Goal: Navigation & Orientation: Find specific page/section

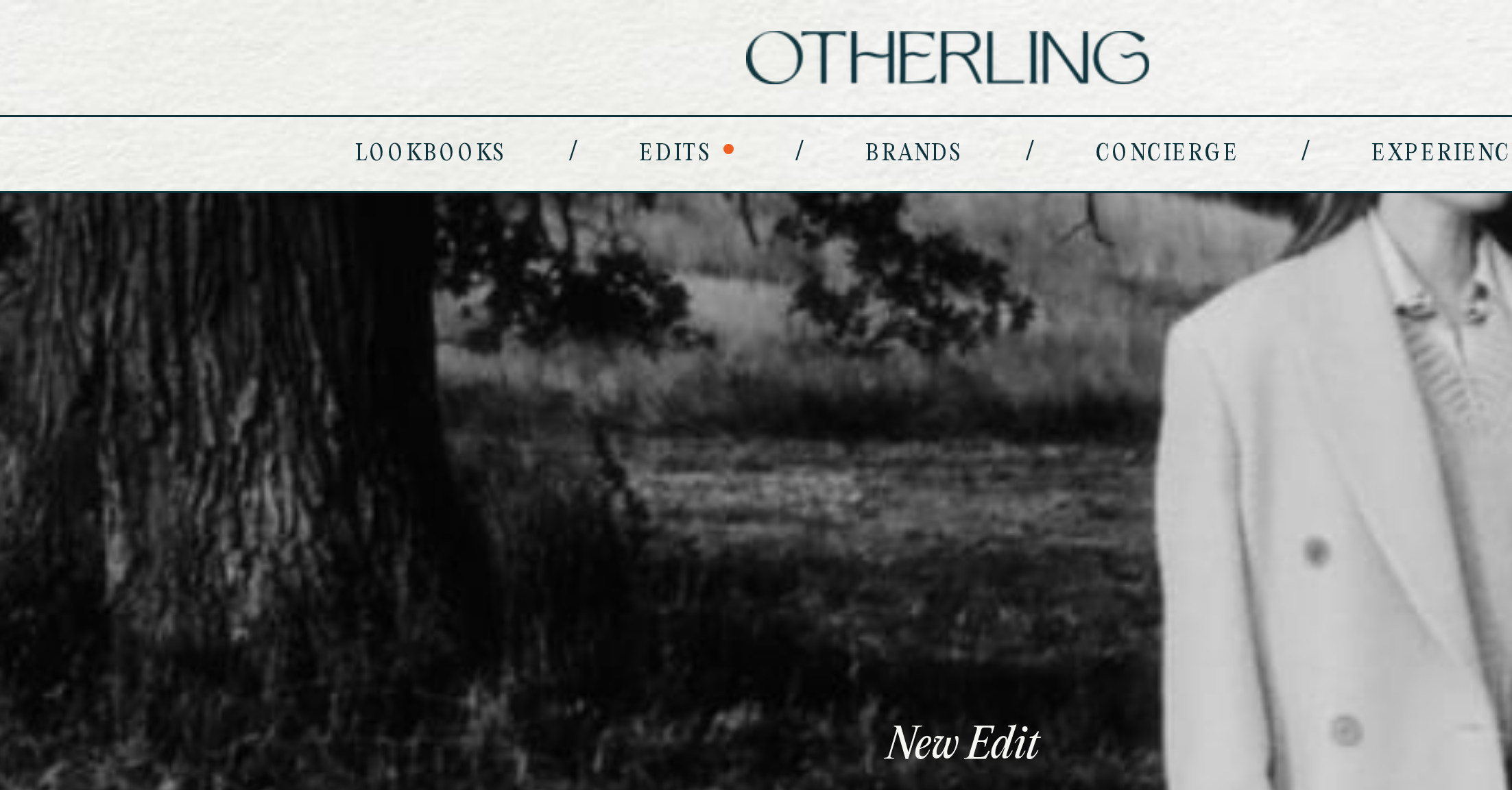
click at [683, 49] on div at bounding box center [682, 49] width 4 height 4
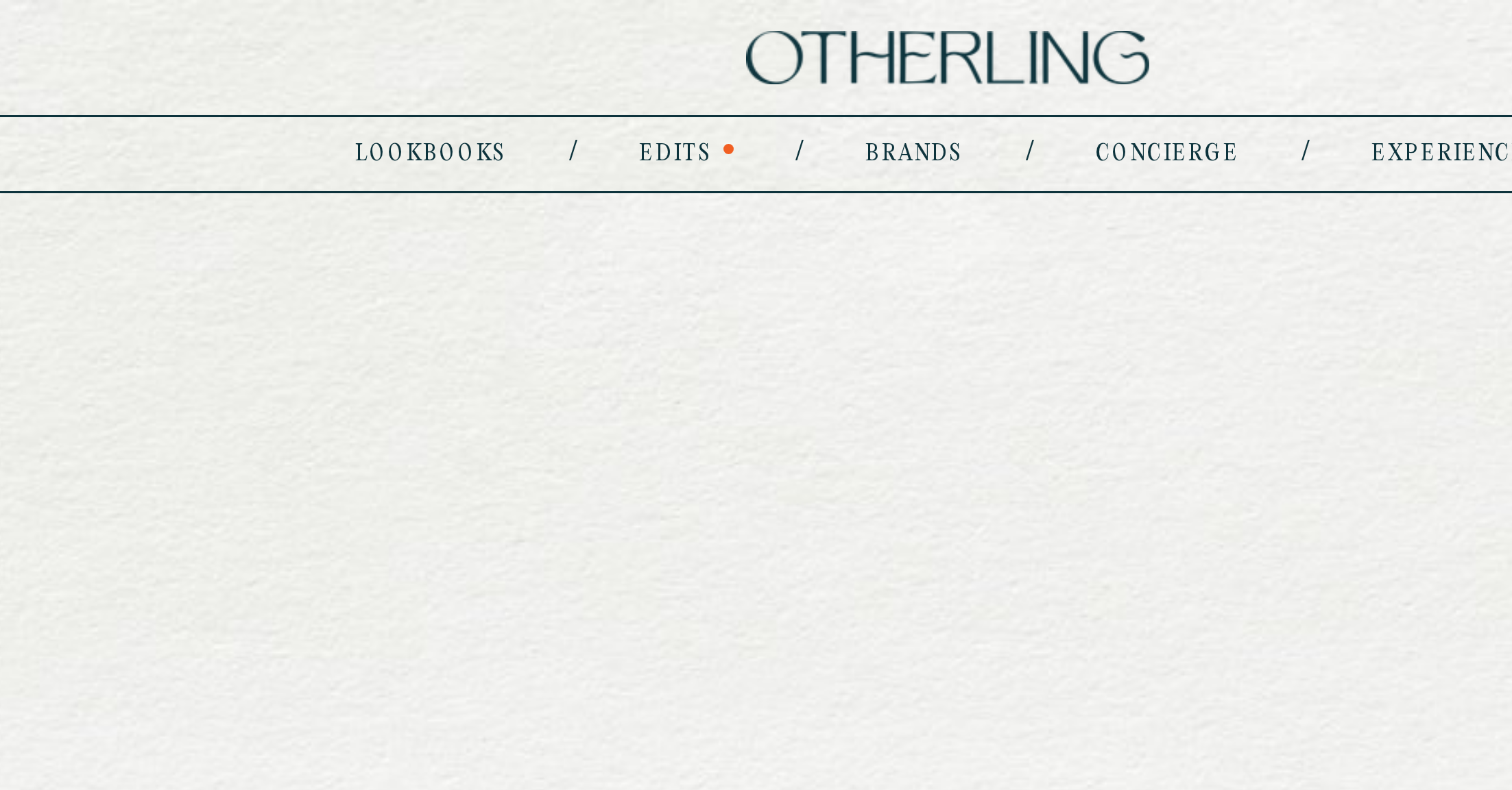
click at [669, 50] on link "Edits" at bounding box center [665, 51] width 25 height 7
click at [607, 51] on link "lookbooks" at bounding box center [588, 51] width 51 height 7
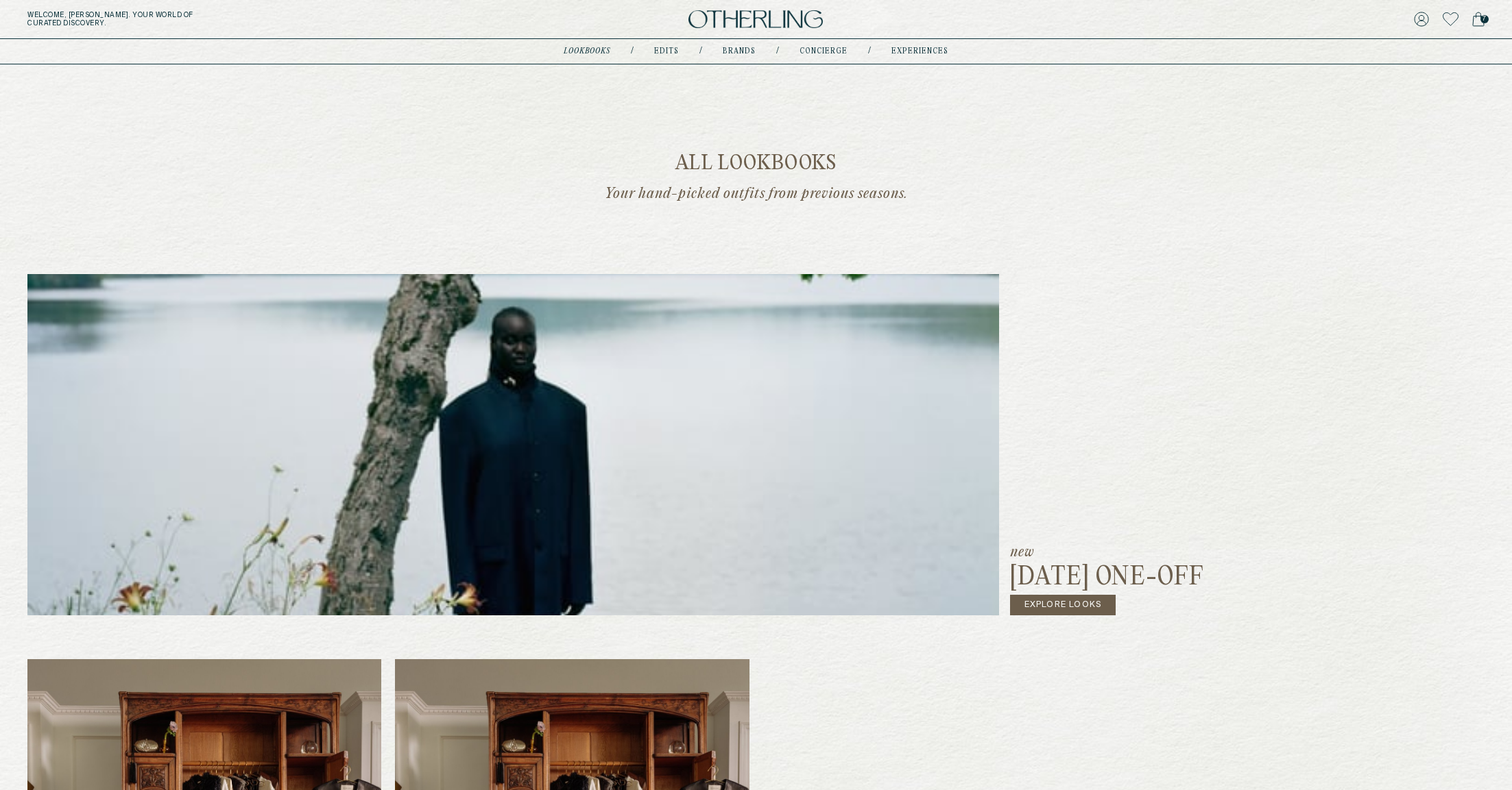
click at [726, 20] on img at bounding box center [755, 19] width 134 height 19
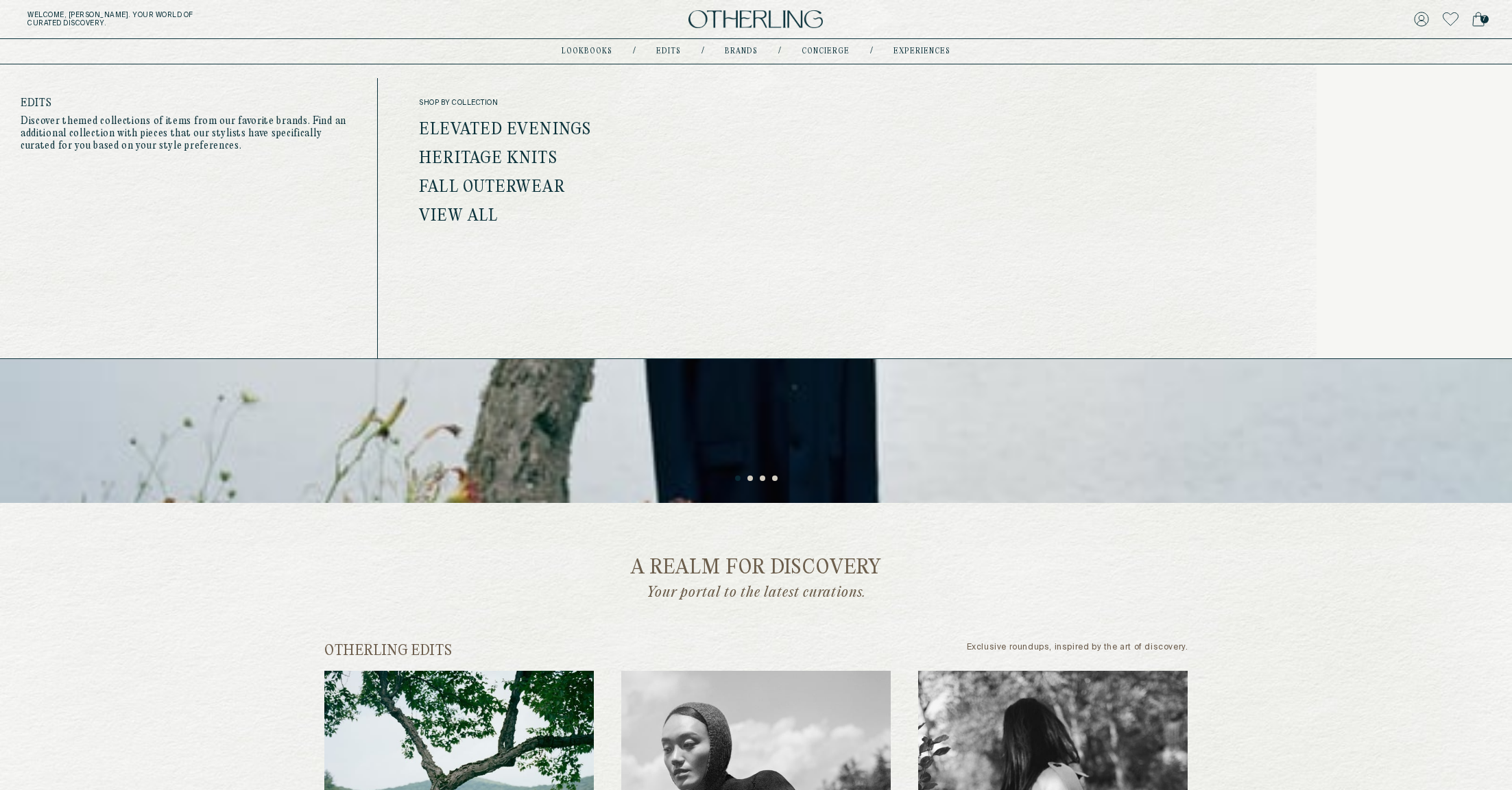
click at [670, 51] on link "Edits" at bounding box center [668, 51] width 25 height 7
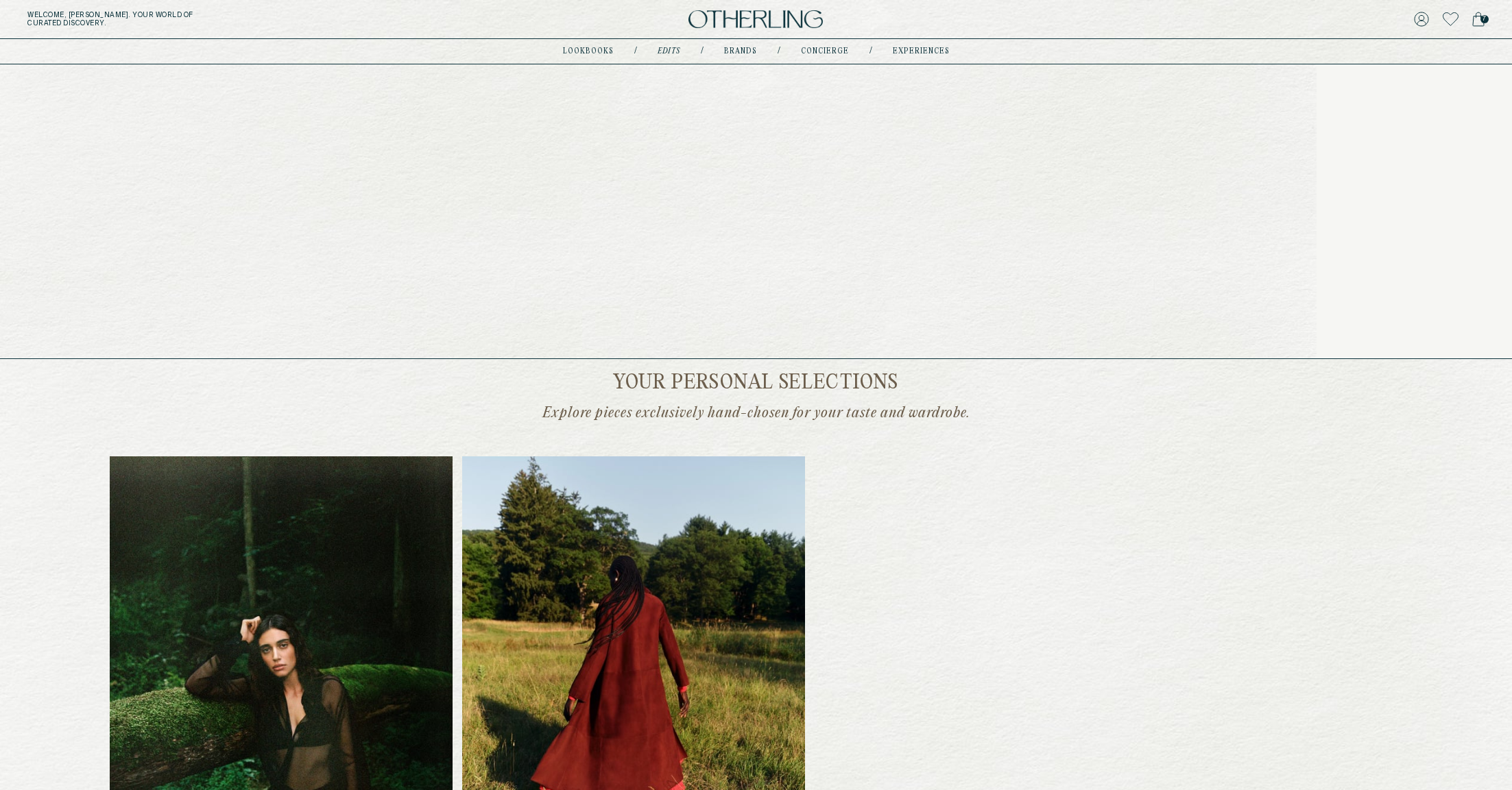
click at [746, 51] on link "Brands" at bounding box center [740, 51] width 33 height 7
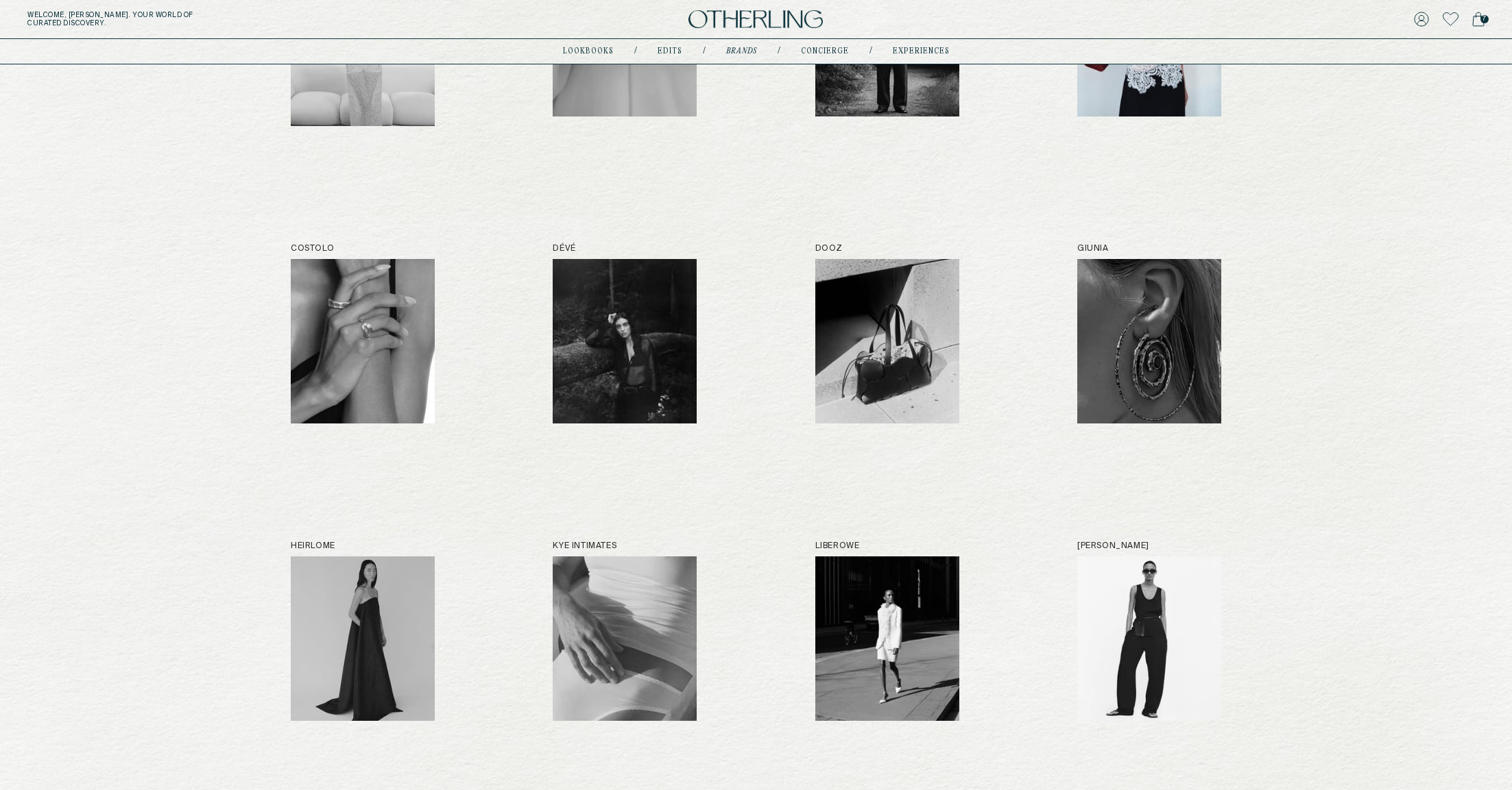
scroll to position [336, 0]
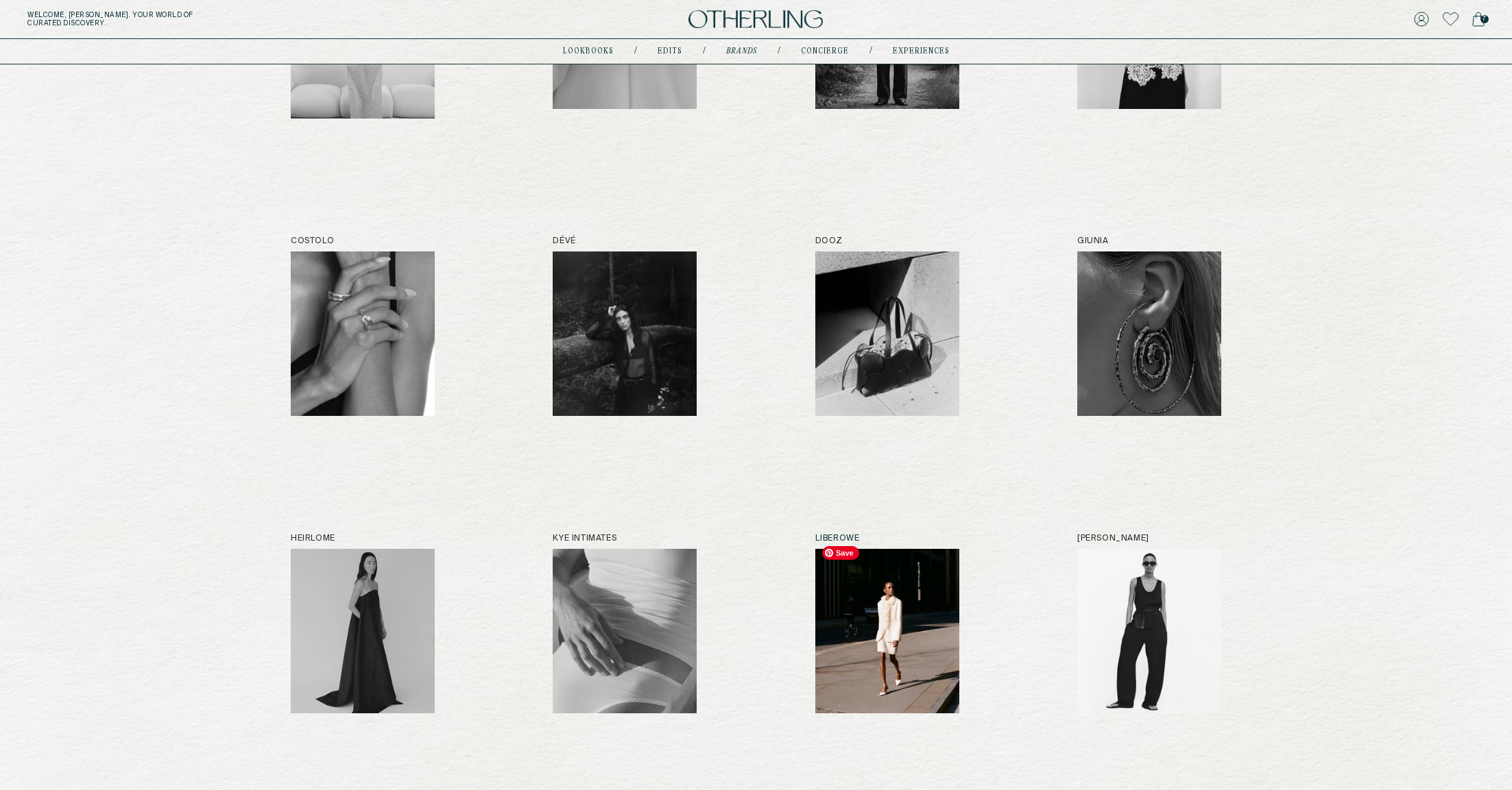
click at [912, 653] on img at bounding box center [887, 631] width 144 height 164
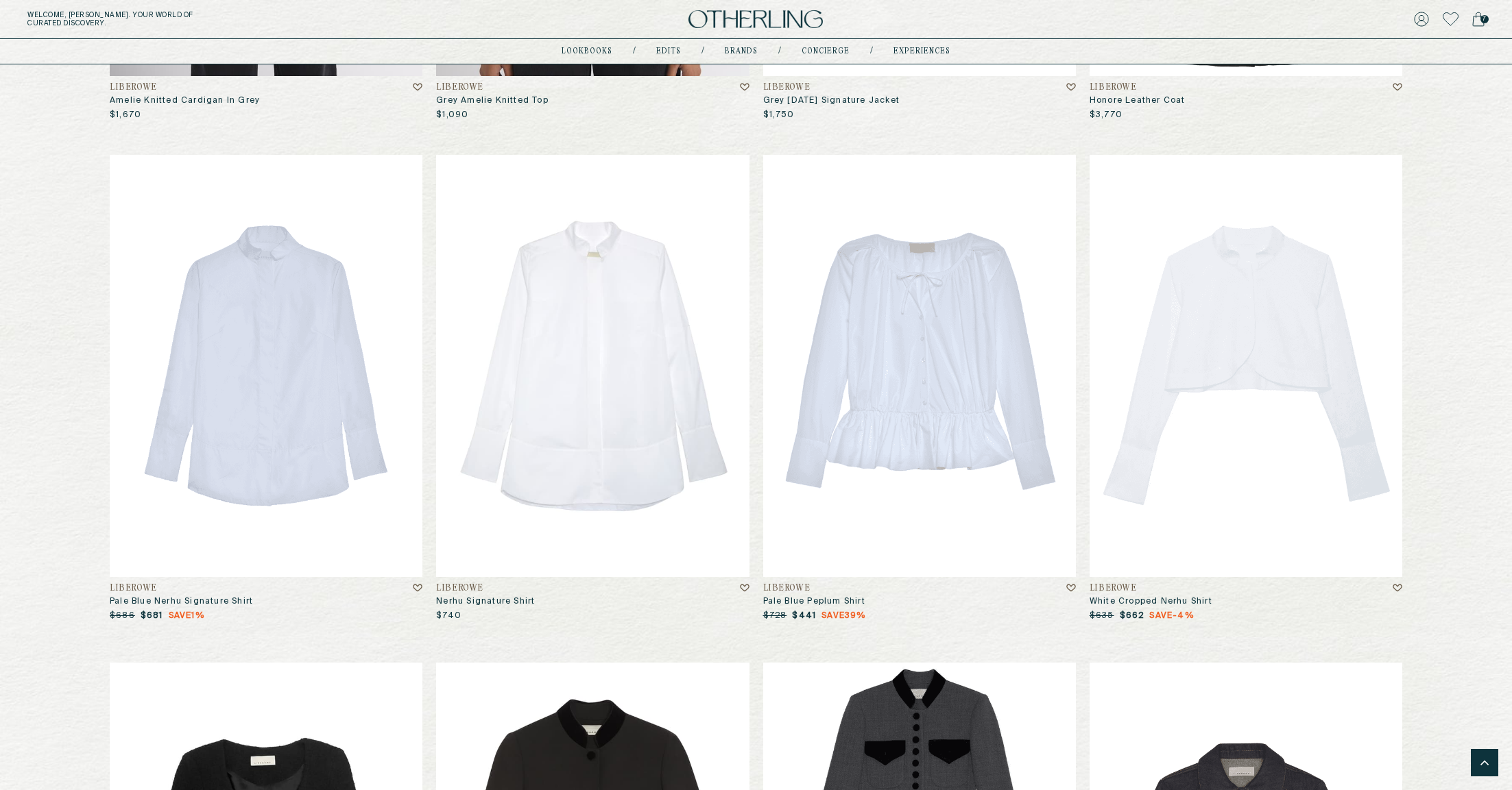
scroll to position [7027, 0]
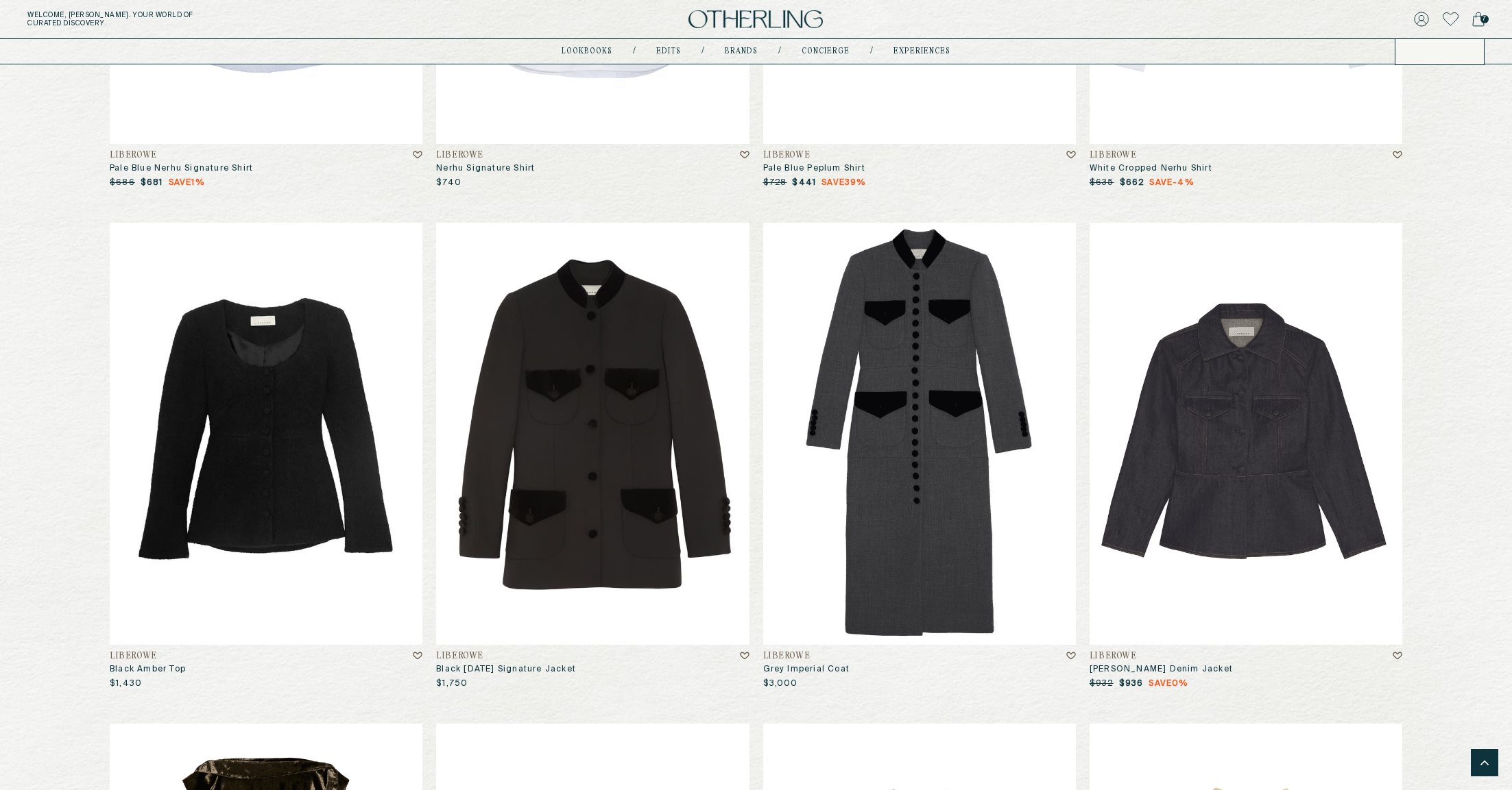
click at [1420, 13] on icon at bounding box center [1421, 19] width 13 height 13
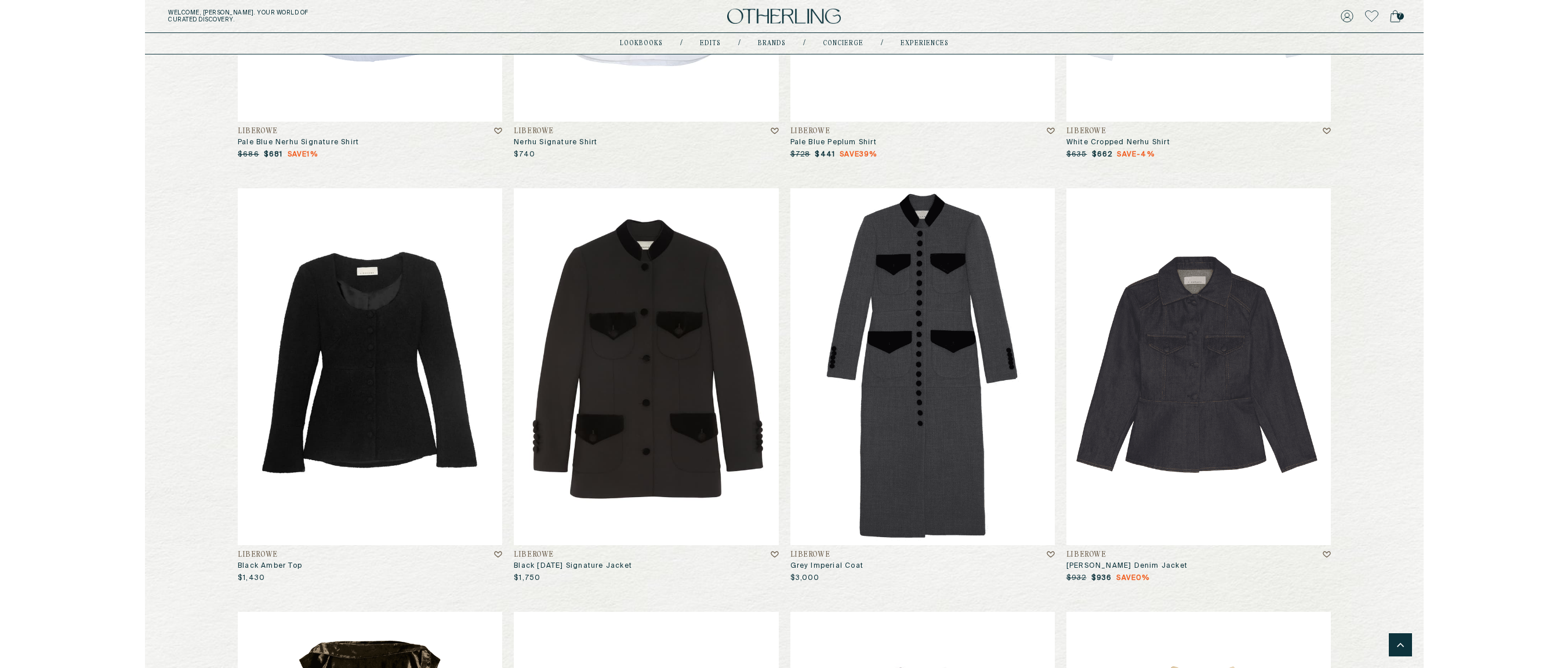
scroll to position [7211, 0]
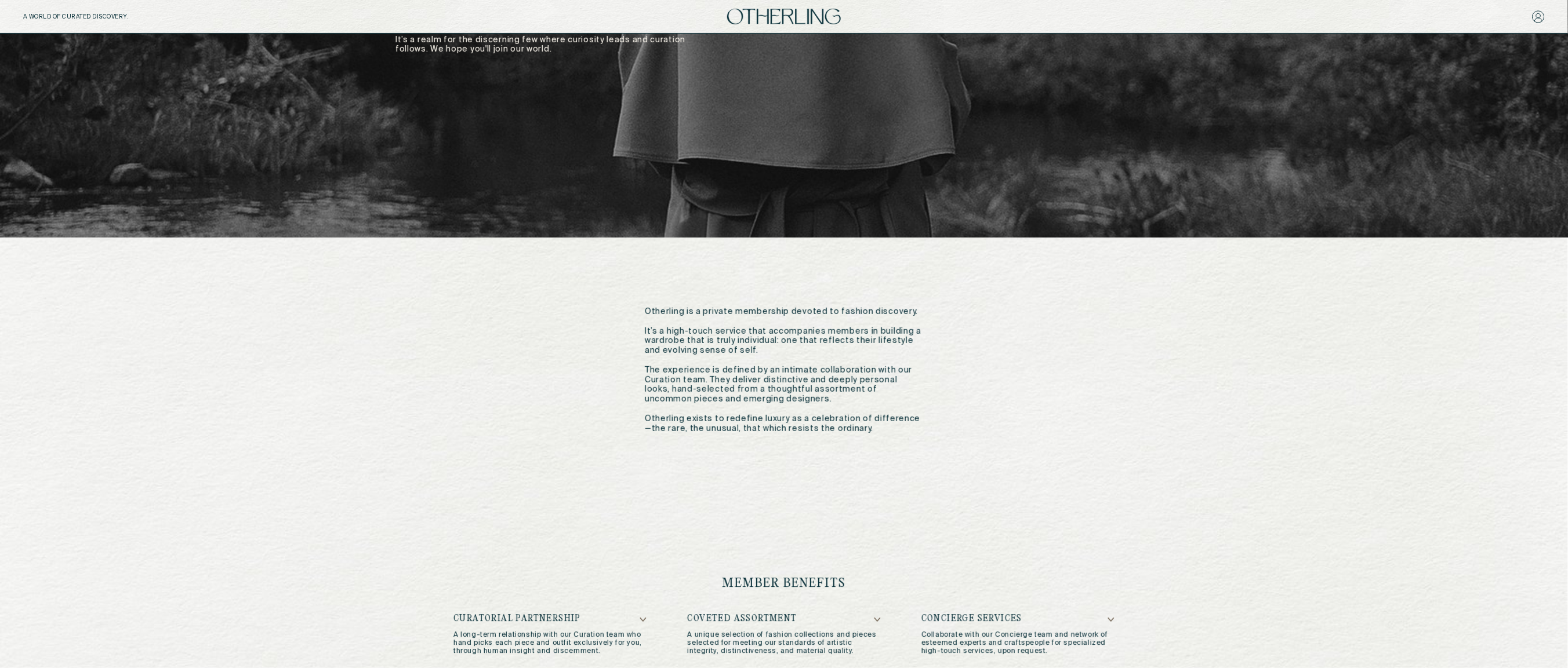
scroll to position [196, 0]
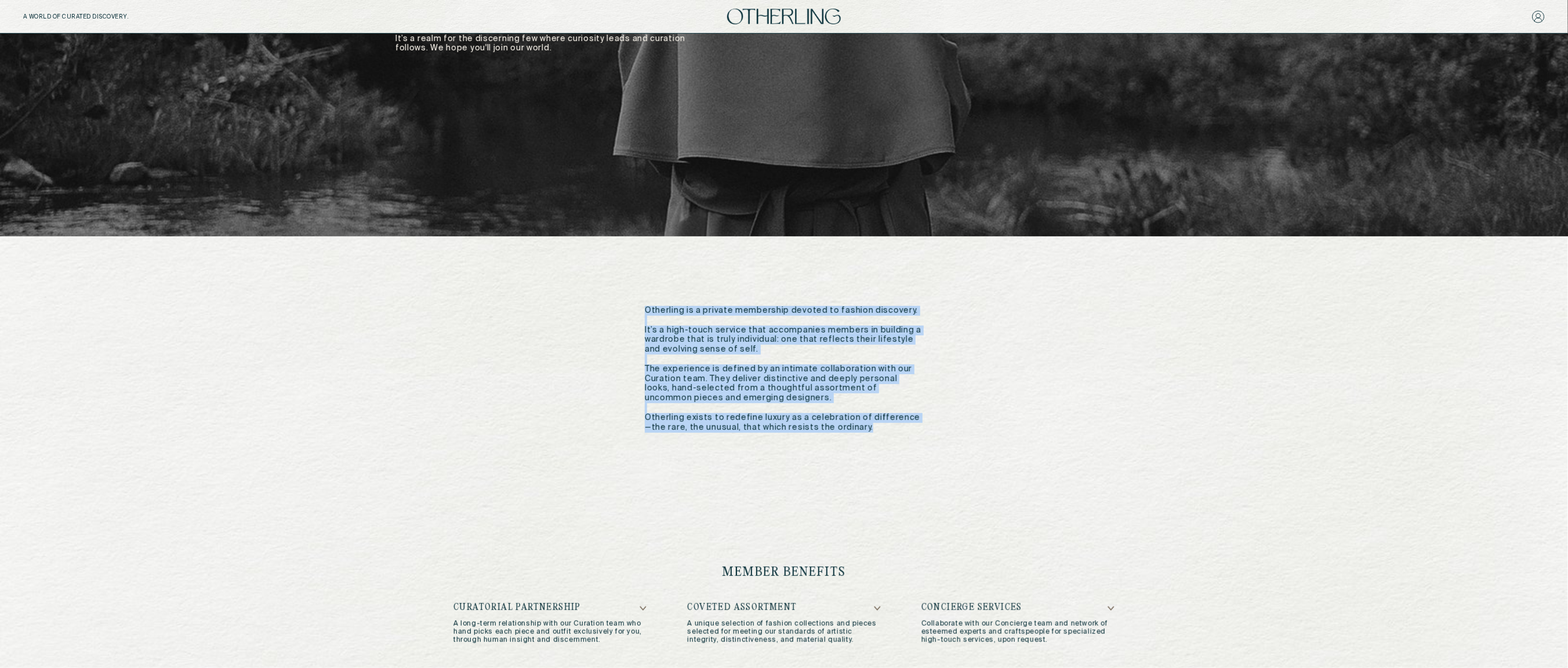
drag, startPoint x: 645, startPoint y: 312, endPoint x: 876, endPoint y: 431, distance: 259.8
click at [876, 431] on p "Otherling is a private membership devoted to fashion discovery. It’s a high-tou…" at bounding box center [784, 369] width 278 height 126
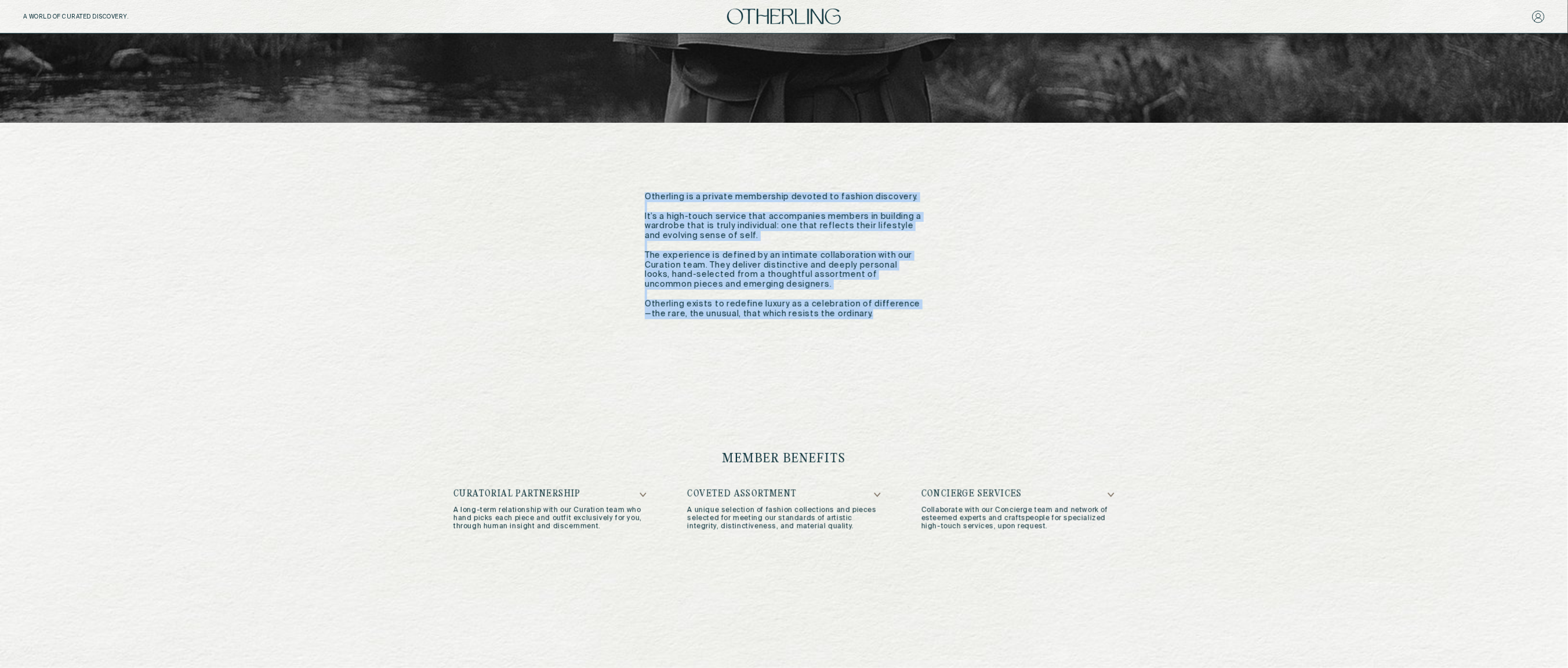
scroll to position [318, 0]
